Goal: Task Accomplishment & Management: Use online tool/utility

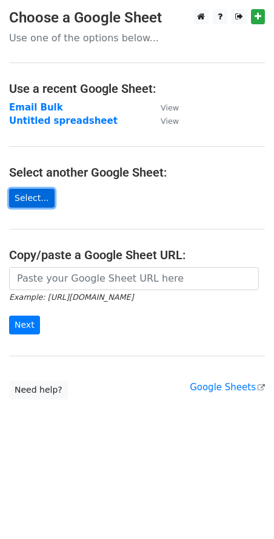
click at [19, 197] on link "Select..." at bounding box center [31, 198] width 45 height 19
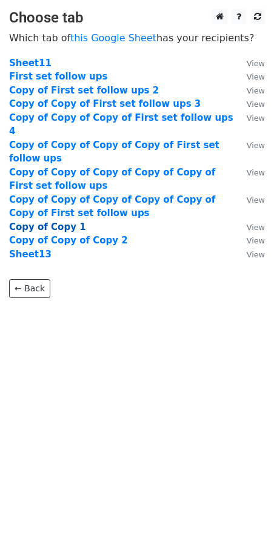
click at [44, 221] on strong "Copy of Copy 1" at bounding box center [47, 226] width 77 height 11
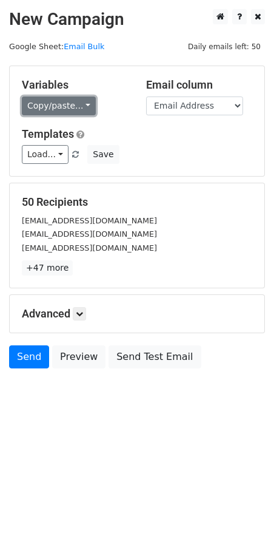
click at [73, 101] on link "Copy/paste..." at bounding box center [59, 105] width 74 height 19
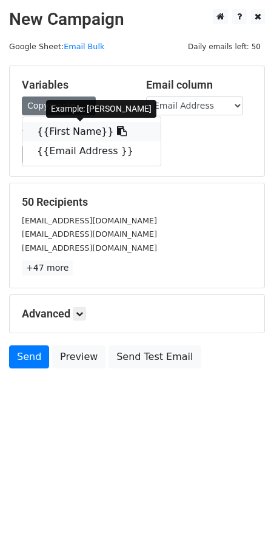
click at [68, 129] on link "{{First Name}}" at bounding box center [91, 131] width 138 height 19
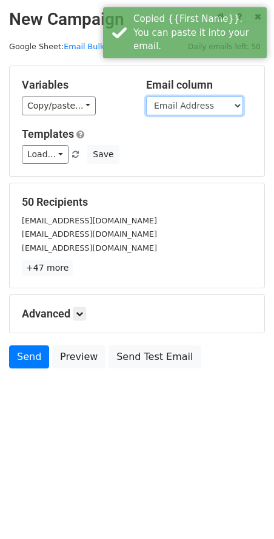
click at [182, 102] on select "First Name Email Address" at bounding box center [194, 105] width 97 height 19
click at [146, 96] on select "First Name Email Address" at bounding box center [194, 105] width 97 height 19
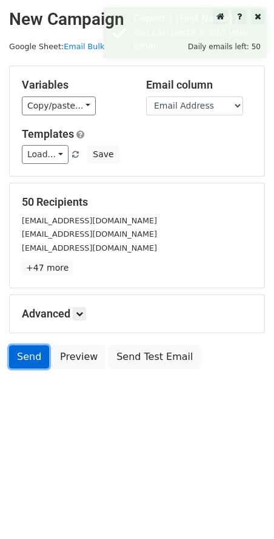
click at [22, 360] on link "Send" at bounding box center [29, 356] width 40 height 23
